Goal: Task Accomplishment & Management: Use online tool/utility

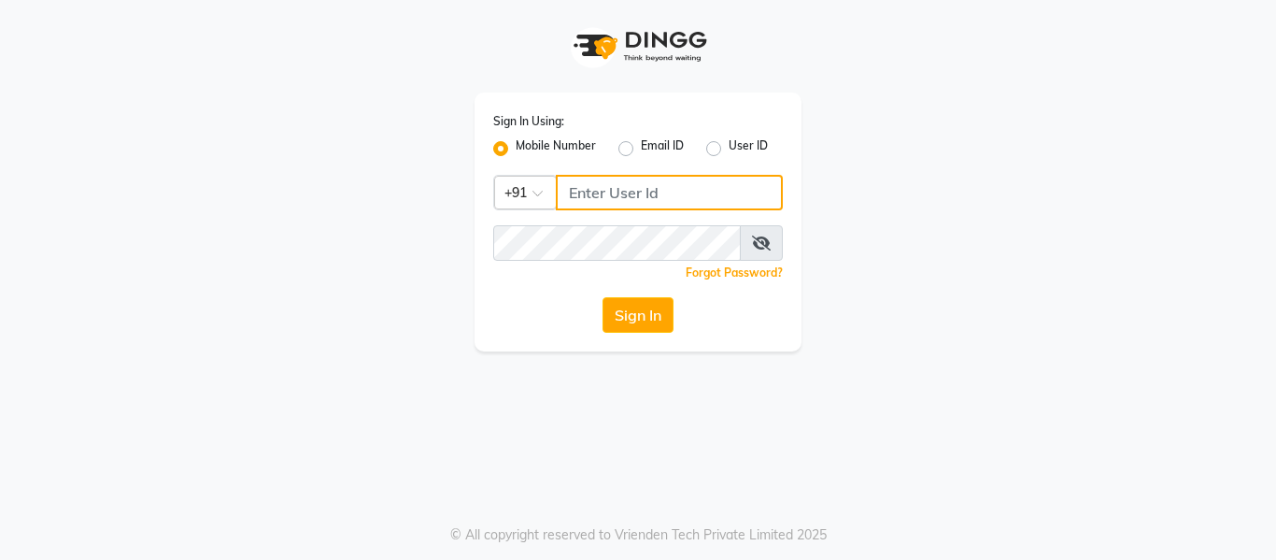
click at [632, 194] on input "Username" at bounding box center [669, 192] width 227 height 35
type input "5"
drag, startPoint x: 656, startPoint y: 191, endPoint x: 193, endPoint y: 207, distance: 462.7
click at [194, 207] on div "Sign In Using: Mobile Number Email ID User ID Country Code × [PHONE_NUMBER] Rem…" at bounding box center [638, 175] width 1065 height 351
type input "8126829019"
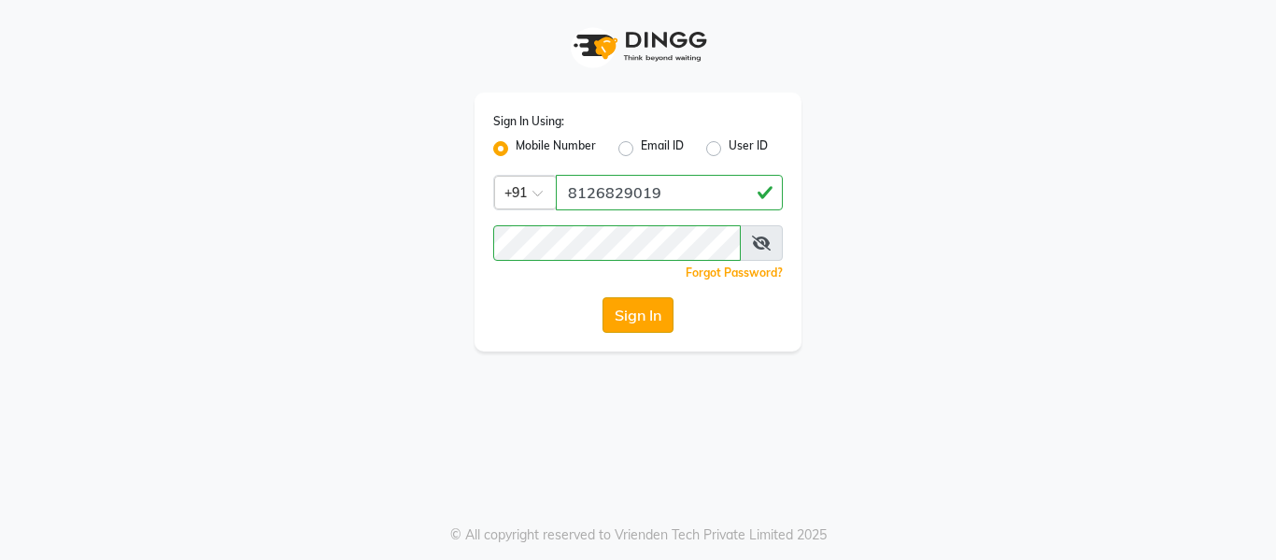
click at [653, 310] on button "Sign In" at bounding box center [638, 314] width 71 height 35
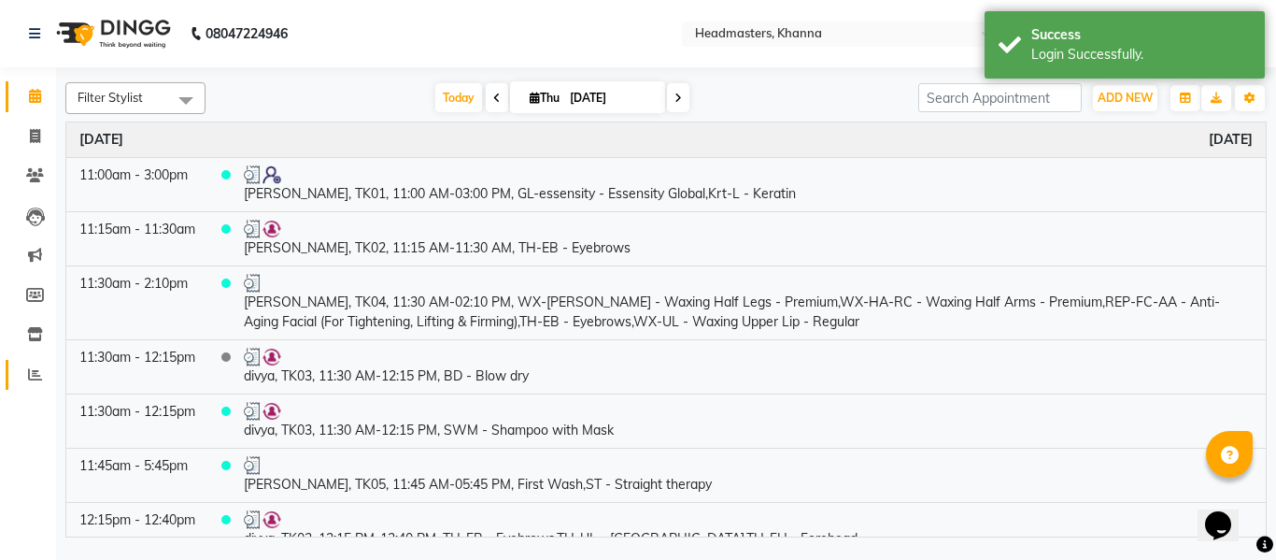
click at [35, 368] on icon at bounding box center [35, 374] width 14 height 14
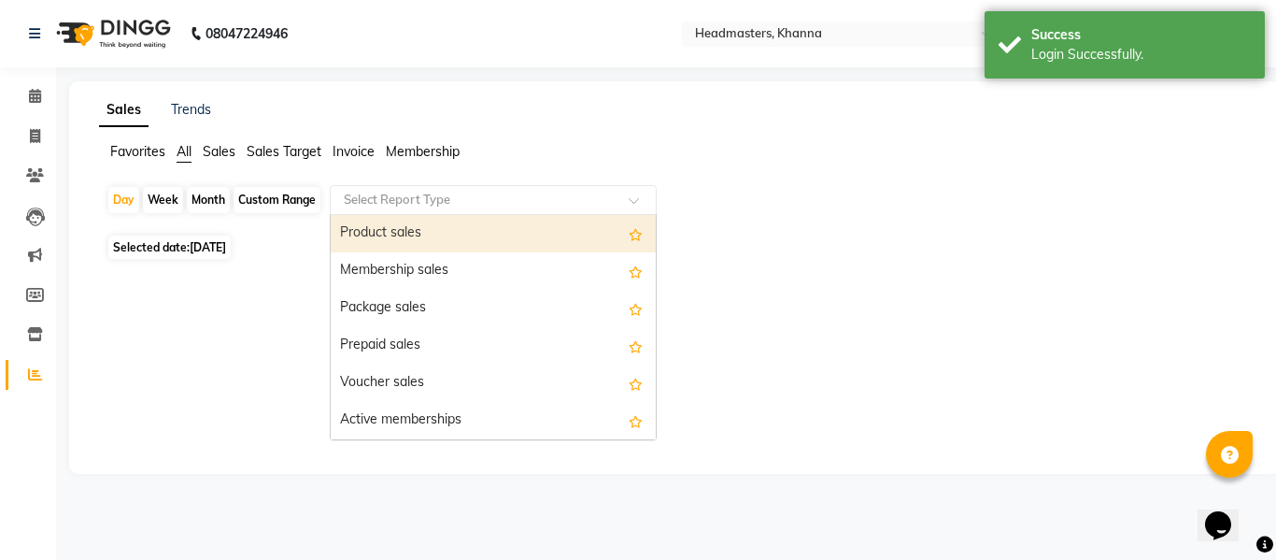
click at [448, 194] on input "text" at bounding box center [474, 200] width 269 height 19
click at [387, 229] on div "Product sales" at bounding box center [493, 233] width 325 height 37
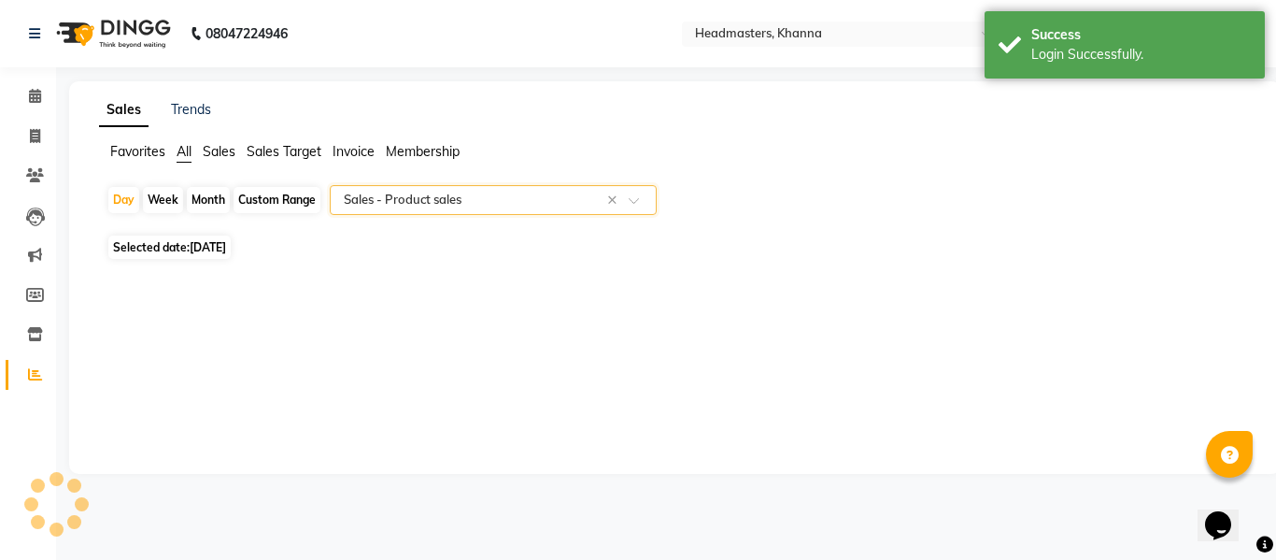
select select "csv"
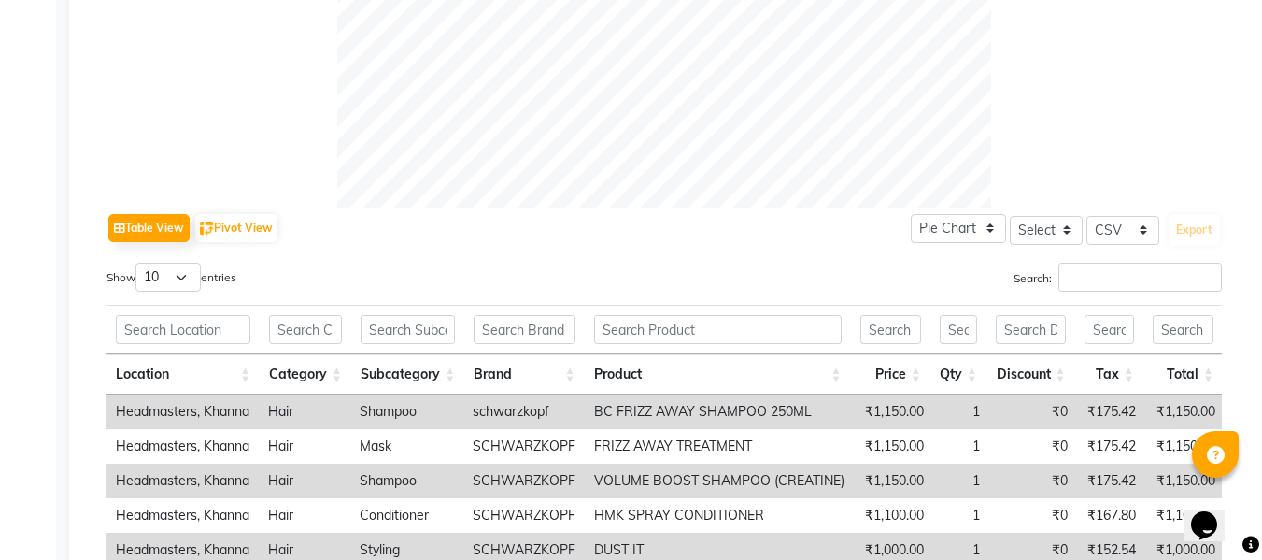
scroll to position [841, 0]
